Goal: Information Seeking & Learning: Understand process/instructions

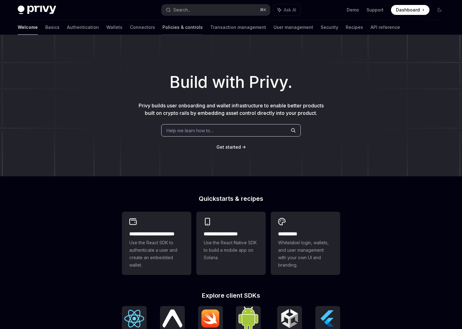
click at [162, 28] on link "Policies & controls" at bounding box center [182, 27] width 40 height 15
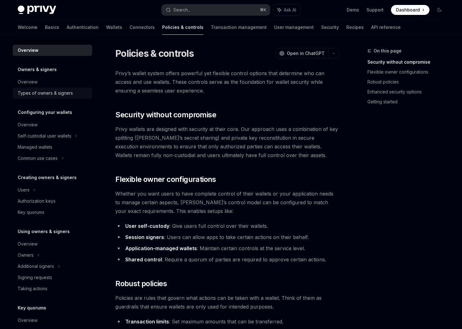
click at [51, 94] on div "Types of owners & signers" at bounding box center [45, 92] width 55 height 7
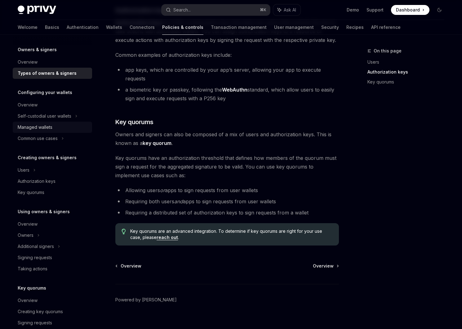
scroll to position [32, 0]
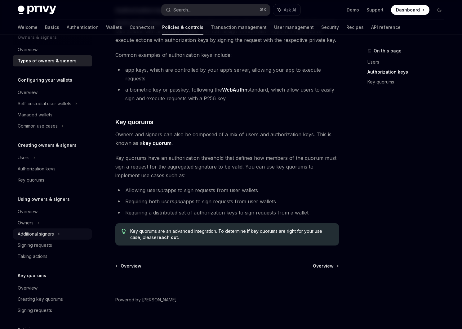
click at [35, 234] on div "Additional signers" at bounding box center [36, 233] width 36 height 7
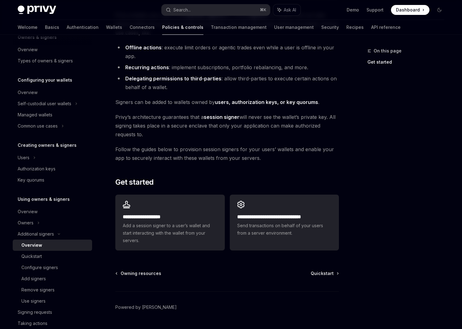
scroll to position [83, 0]
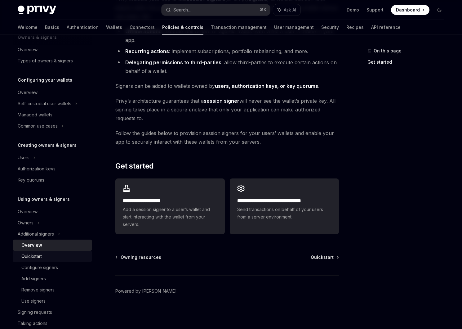
click at [50, 256] on div "Quickstart" at bounding box center [54, 255] width 67 height 7
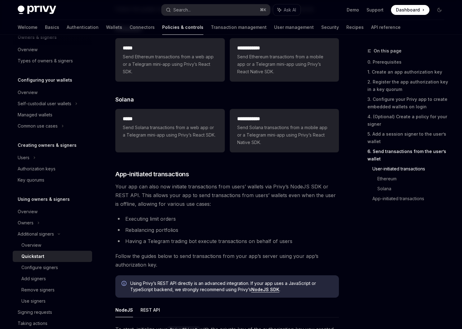
scroll to position [1563, 0]
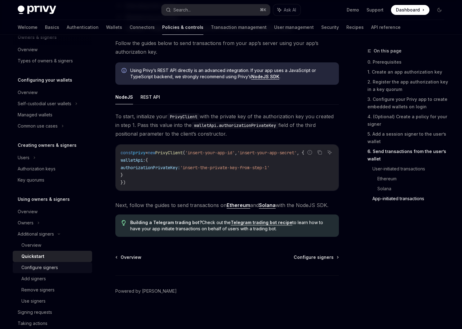
click at [47, 272] on link "Configure signers" at bounding box center [52, 267] width 79 height 11
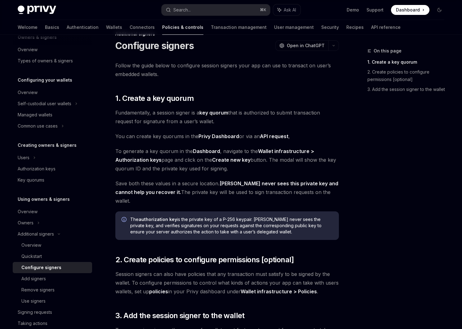
scroll to position [123, 0]
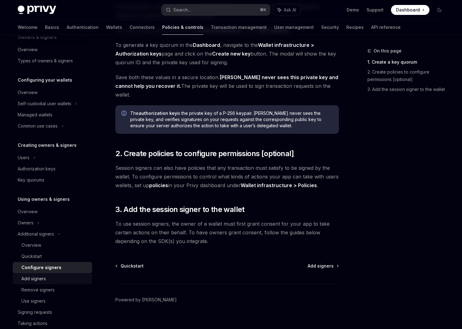
click at [57, 277] on div "Add signers" at bounding box center [54, 278] width 67 height 7
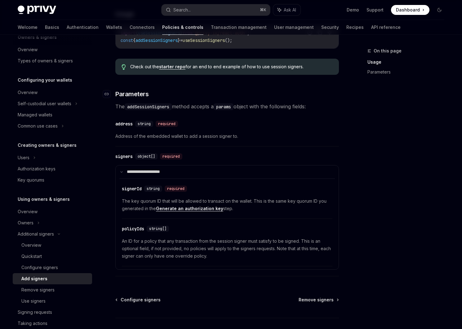
scroll to position [227, 0]
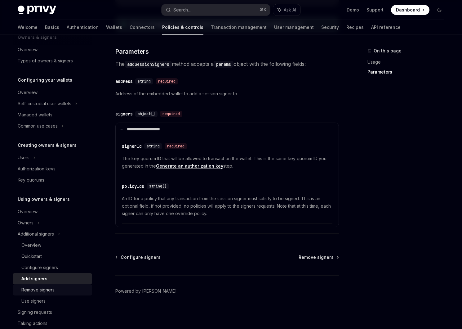
click at [41, 290] on div "Remove signers" at bounding box center [37, 289] width 33 height 7
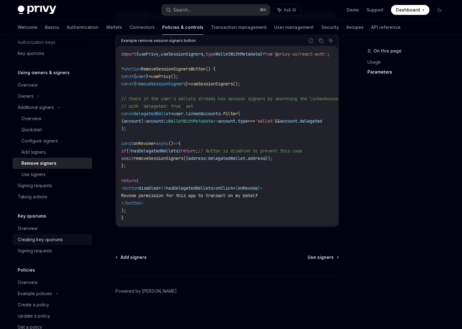
scroll to position [157, 0]
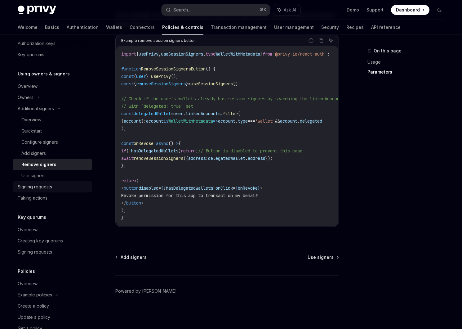
click at [38, 189] on div "Signing requests" at bounding box center [35, 186] width 34 height 7
type textarea "*"
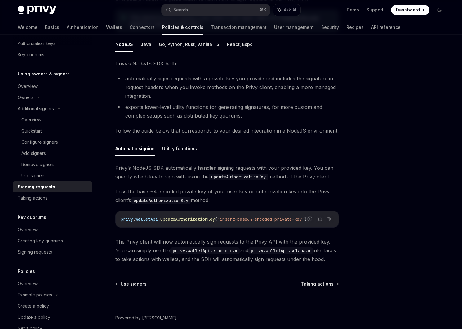
scroll to position [119, 0]
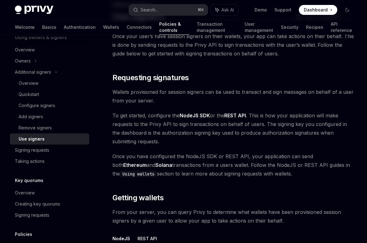
scroll to position [47, 0]
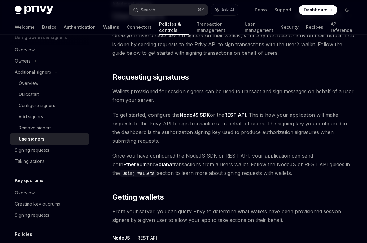
click at [239, 175] on span "Once you have configured the NodeJS SDK or REST API, your application can send …" at bounding box center [235, 165] width 244 height 26
